Goal: Use online tool/utility: Use online tool/utility

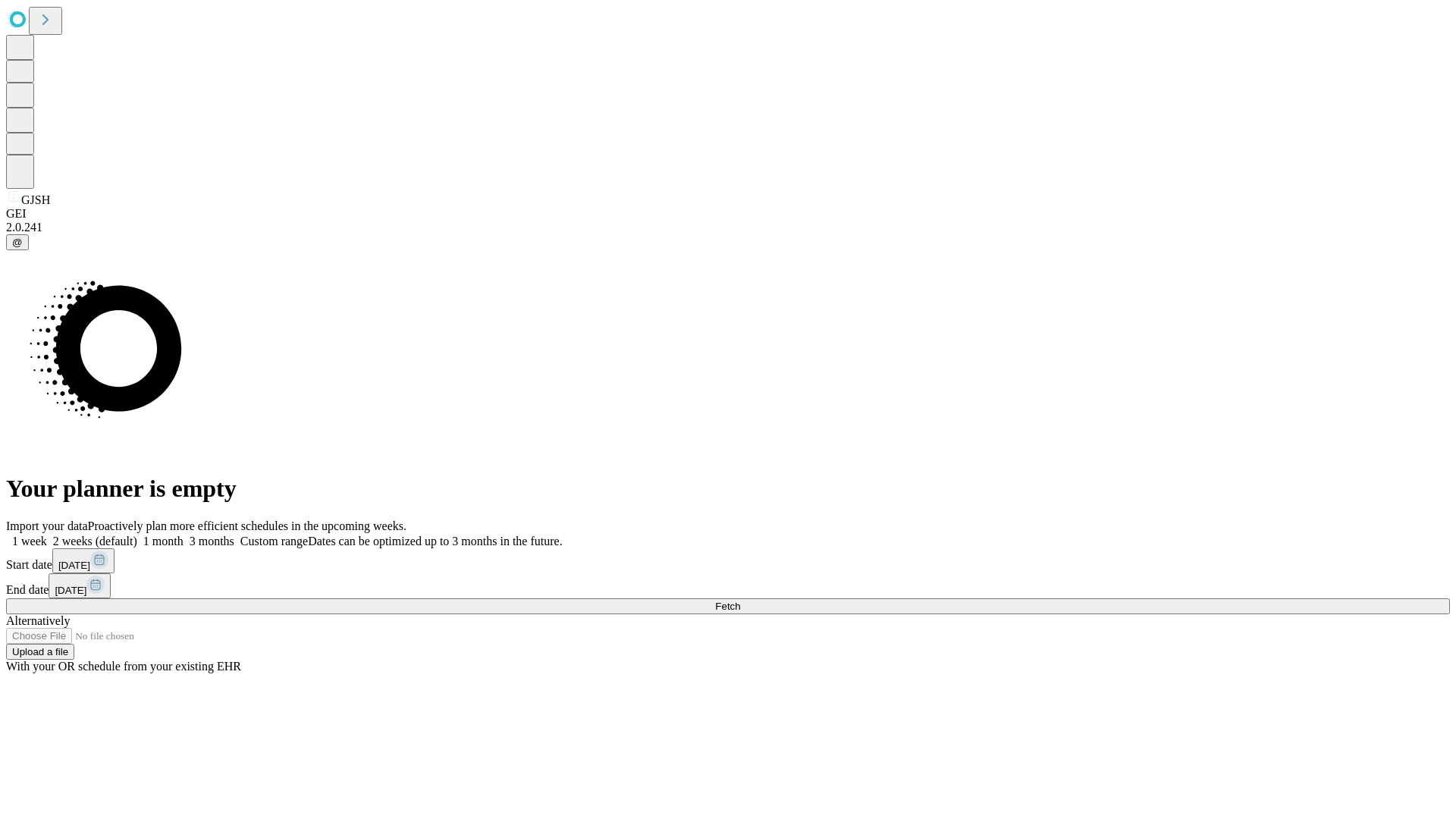
click at [740, 601] on span "Fetch" at bounding box center [728, 607] width 25 height 12
